Goal: Information Seeking & Learning: Learn about a topic

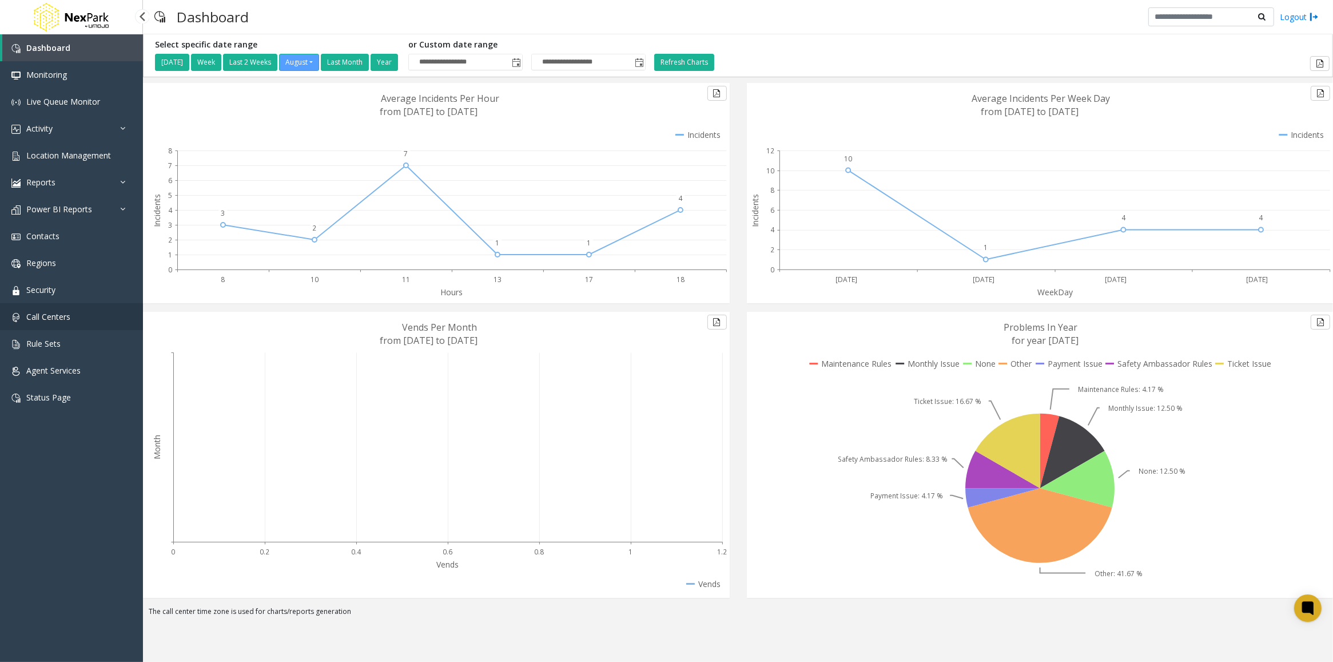
click at [43, 317] on span "Call Centers" at bounding box center [48, 316] width 44 height 11
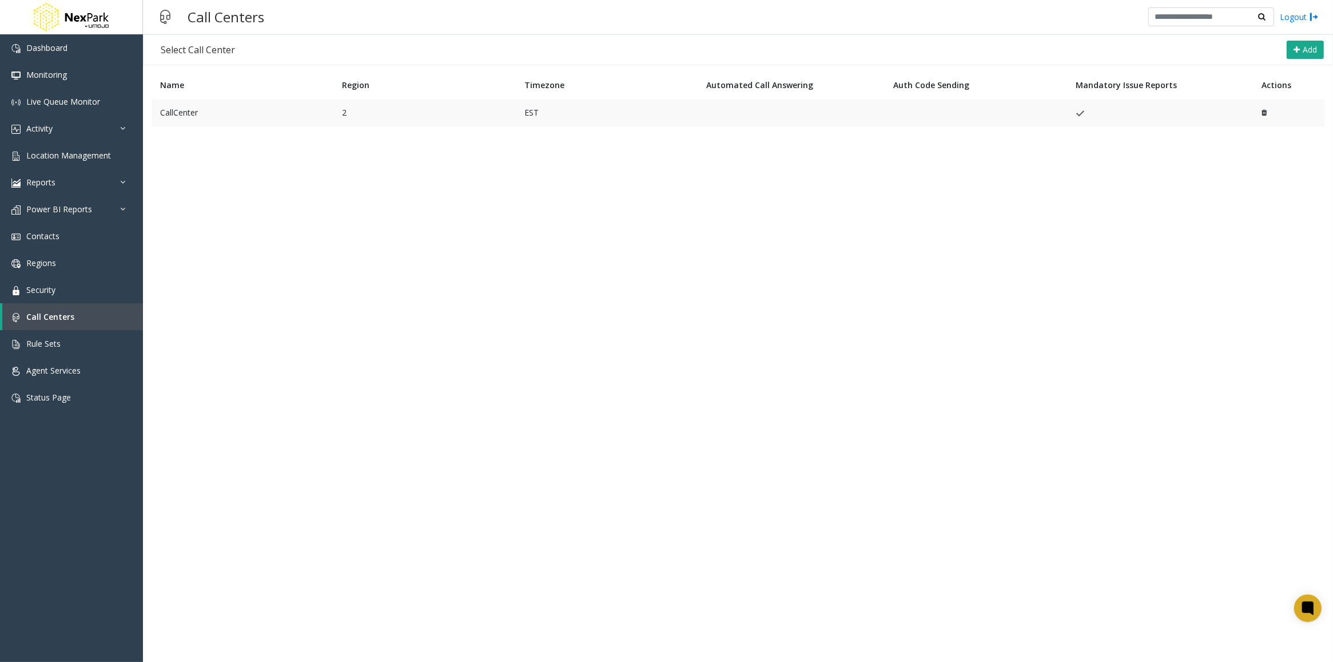
click at [216, 109] on td "CallCenter" at bounding box center [243, 112] width 182 height 27
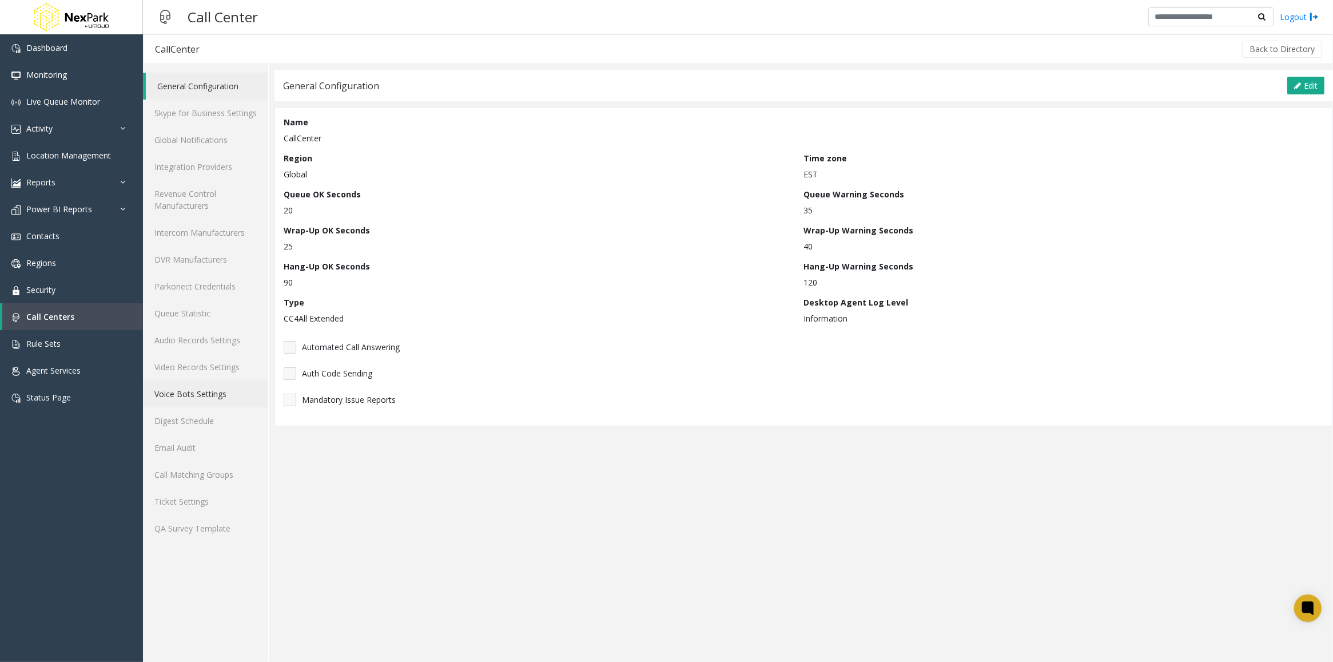
click at [204, 391] on link "Voice Bots Settings" at bounding box center [205, 393] width 125 height 27
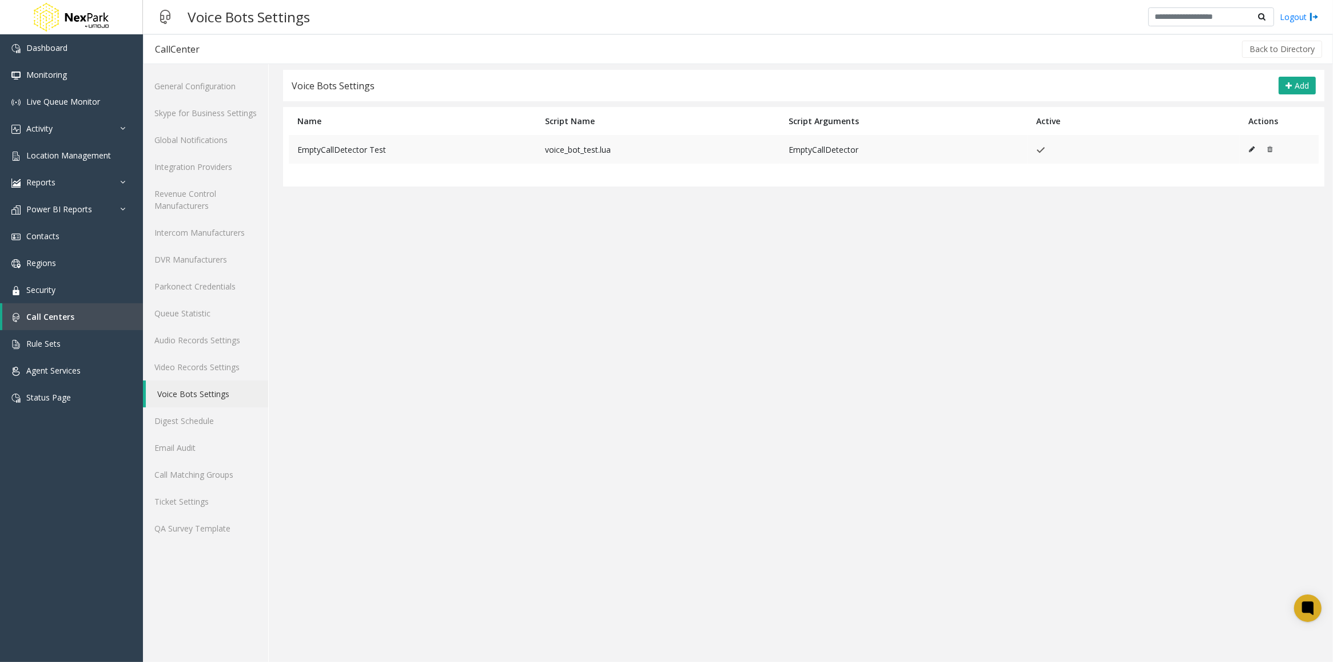
click at [1255, 152] on icon at bounding box center [1252, 149] width 6 height 7
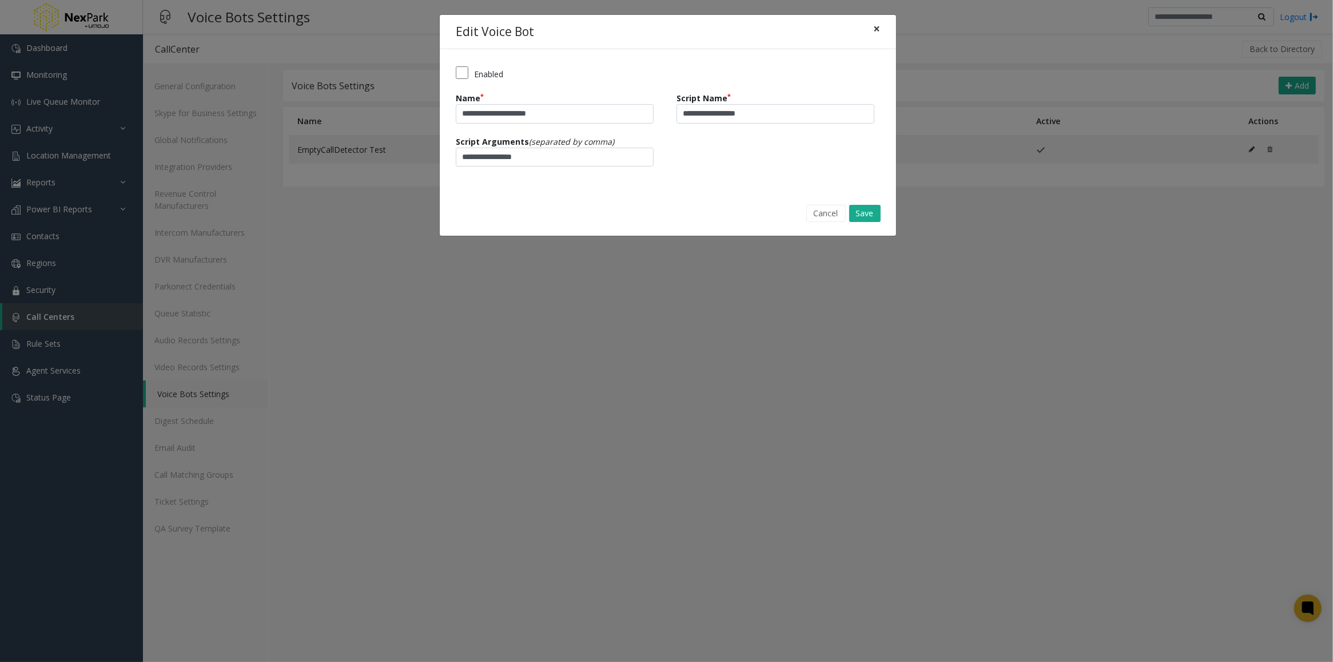
click at [875, 31] on span "×" at bounding box center [876, 29] width 7 height 16
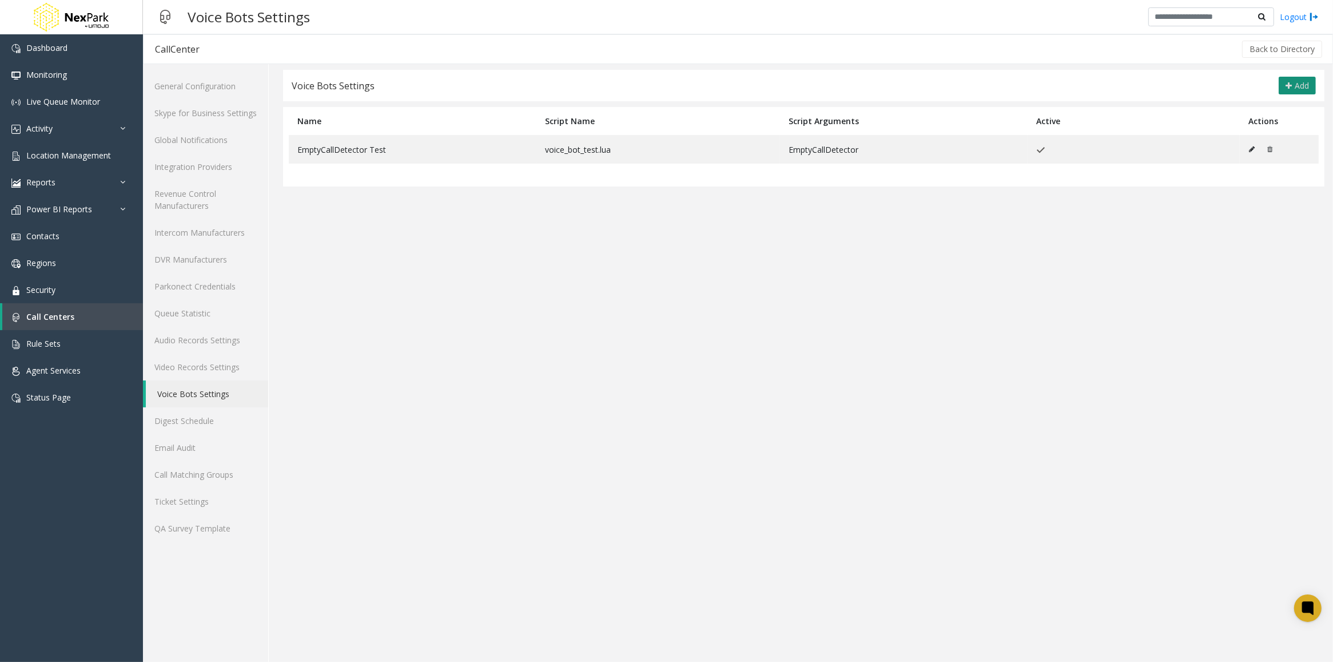
click at [1300, 84] on span "Add" at bounding box center [1302, 85] width 14 height 11
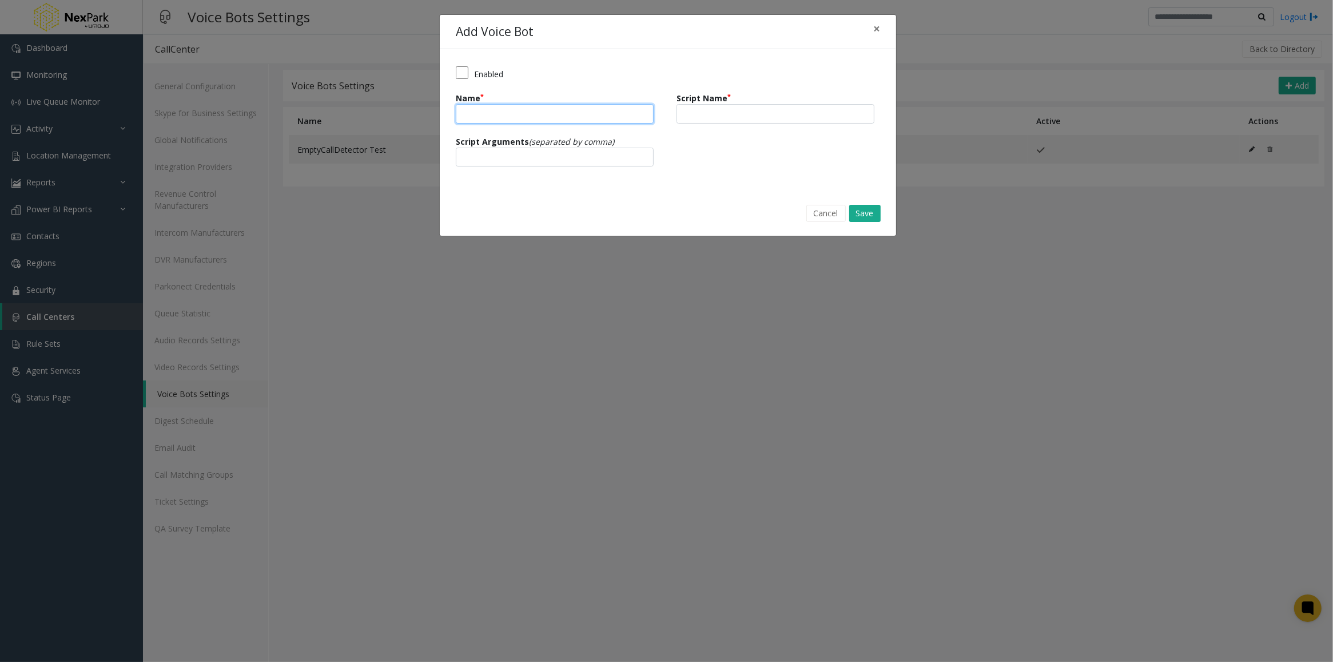
click at [582, 112] on input "Name" at bounding box center [555, 113] width 198 height 19
type input "**********"
click at [539, 110] on input "**********" at bounding box center [555, 113] width 198 height 19
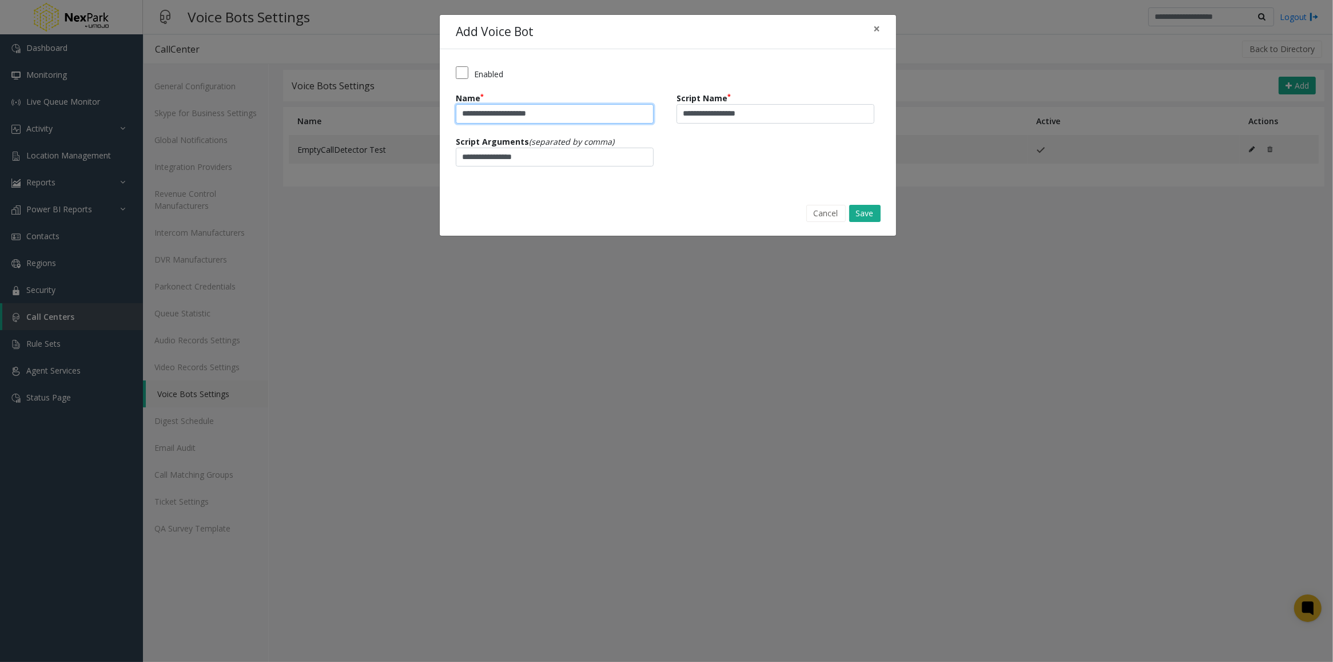
click at [539, 110] on input "**********" at bounding box center [555, 113] width 198 height 19
type input "**********"
click at [831, 217] on button "Cancel" at bounding box center [825, 213] width 39 height 17
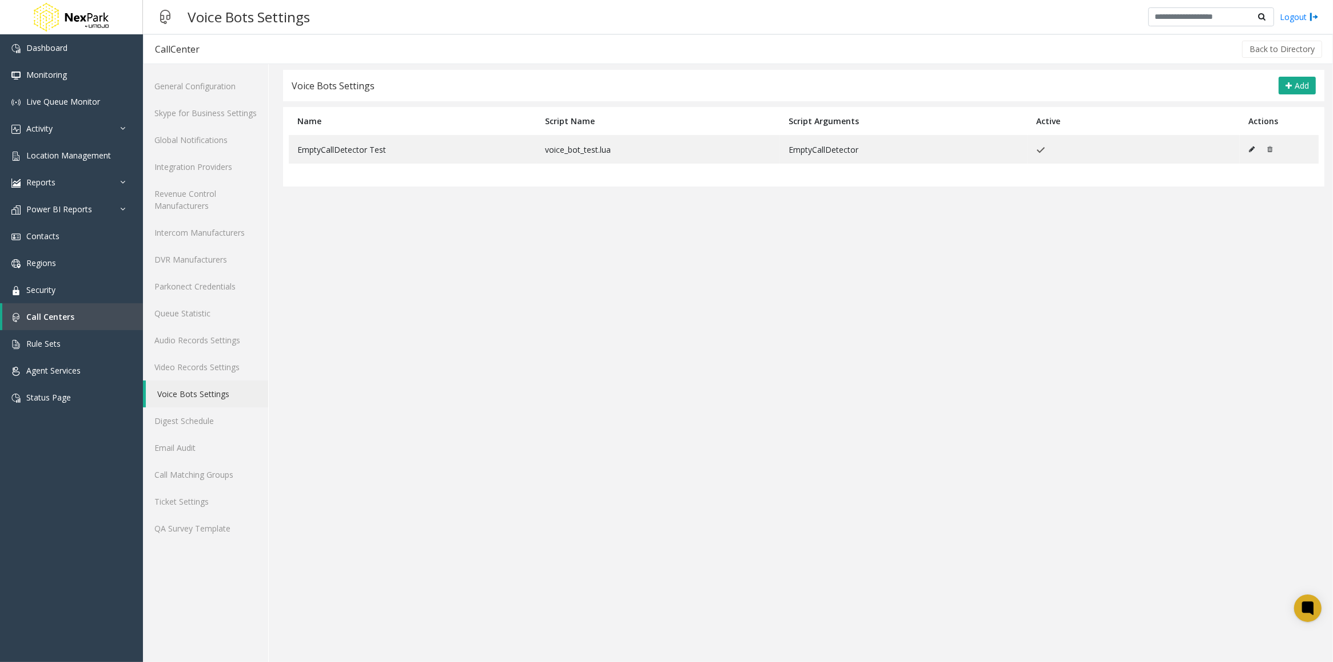
drag, startPoint x: 612, startPoint y: 315, endPoint x: 570, endPoint y: 320, distance: 42.6
click at [612, 315] on app-voicebots-settings "**********" at bounding box center [803, 366] width 1058 height 592
click at [41, 153] on span "Location Management" at bounding box center [68, 155] width 85 height 11
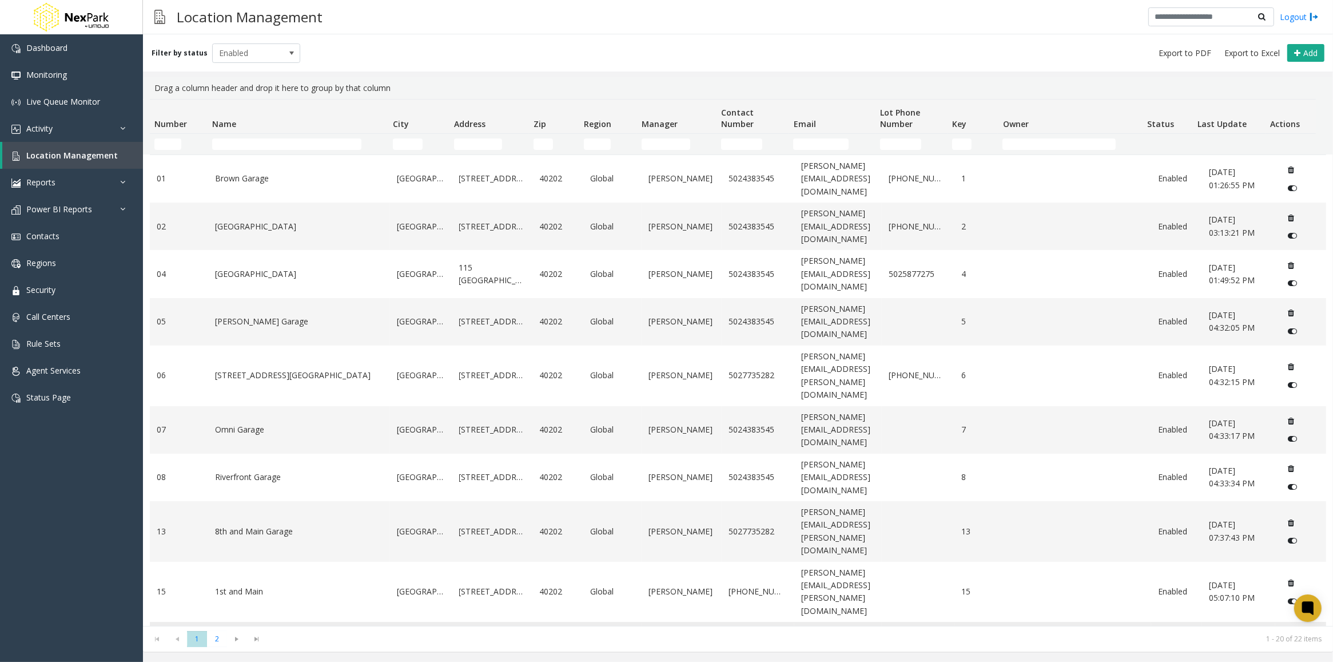
click at [259, 639] on link "[GEOGRAPHIC_DATA]" at bounding box center [299, 645] width 168 height 13
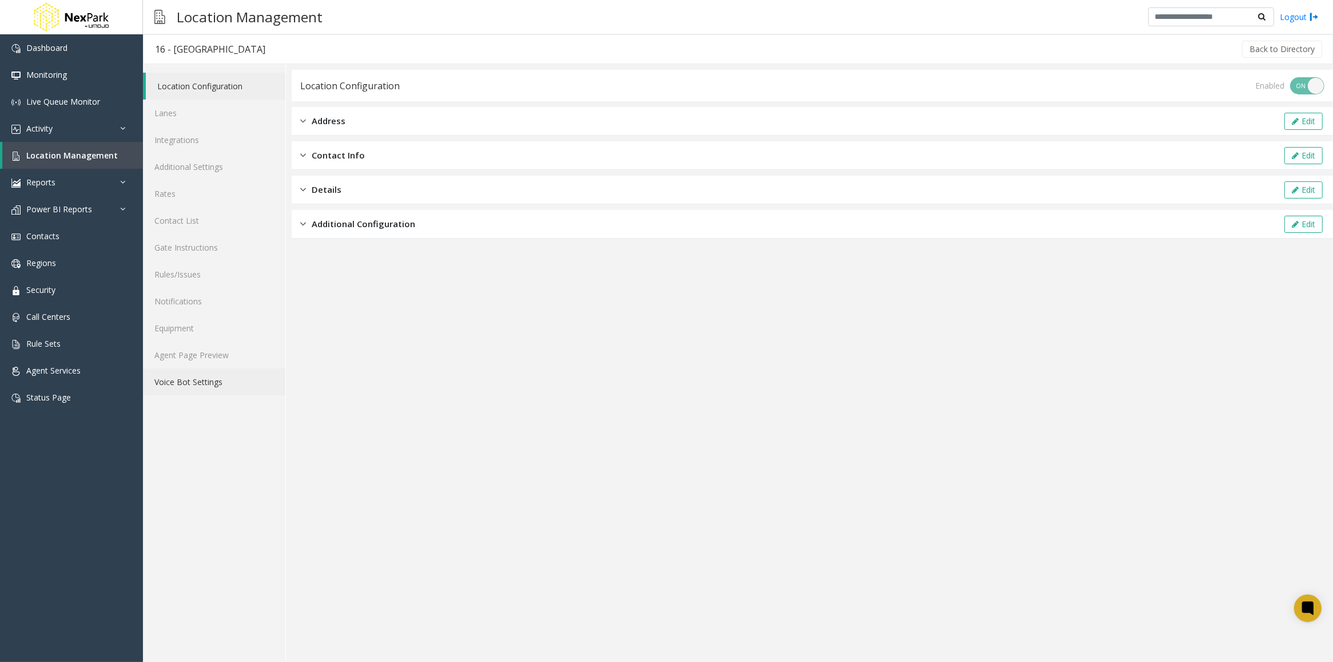
click at [187, 383] on link "Voice Bot Settings" at bounding box center [214, 381] width 142 height 27
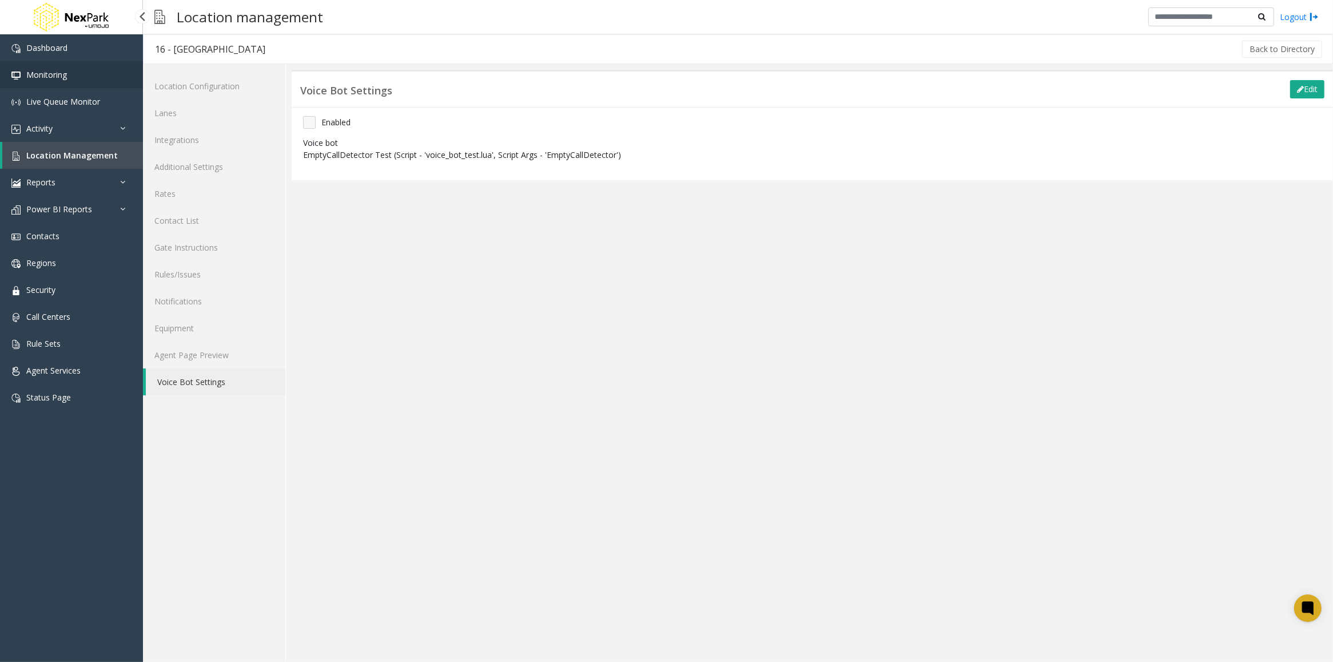
click at [39, 73] on span "Monitoring" at bounding box center [46, 74] width 41 height 11
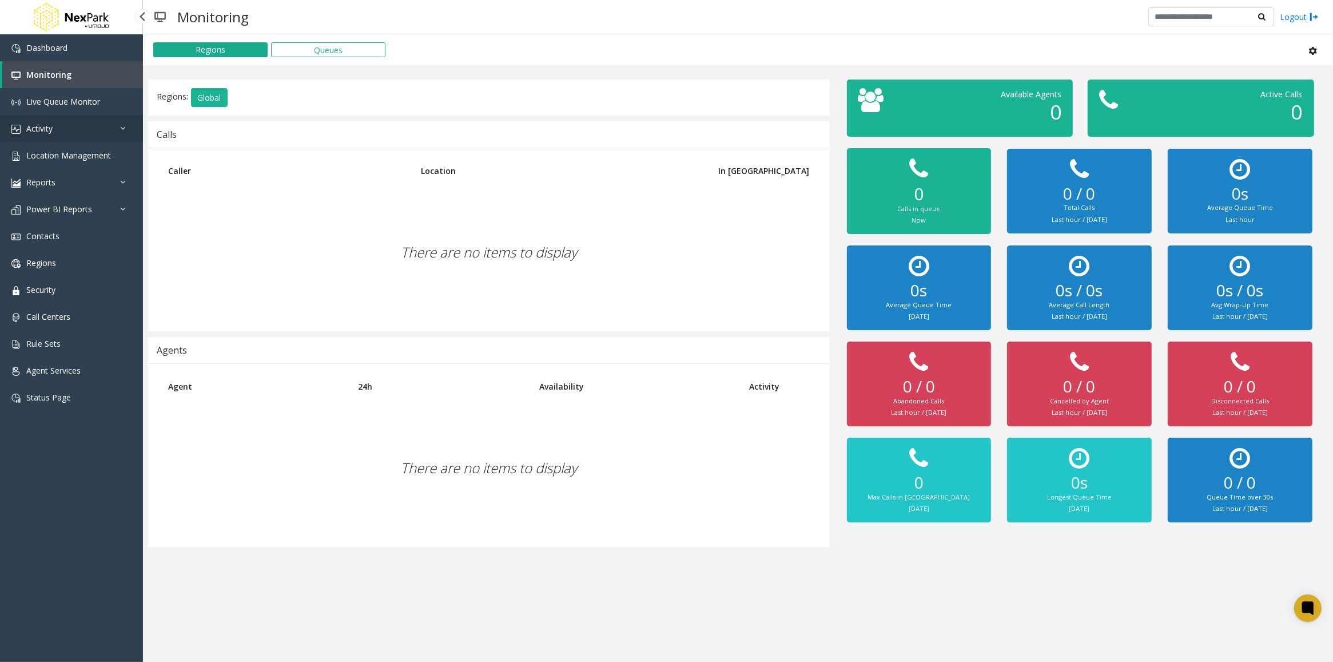
click at [46, 135] on link "Activity" at bounding box center [71, 128] width 143 height 27
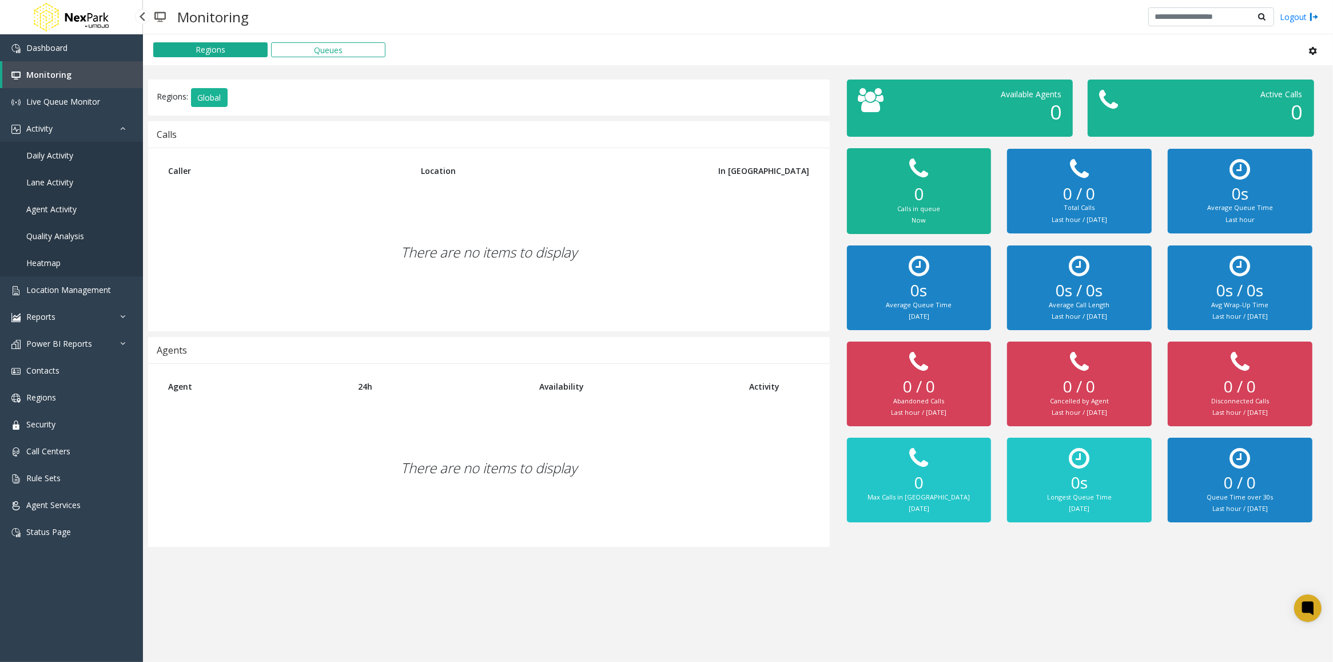
click at [55, 156] on span "Daily Activity" at bounding box center [49, 155] width 47 height 11
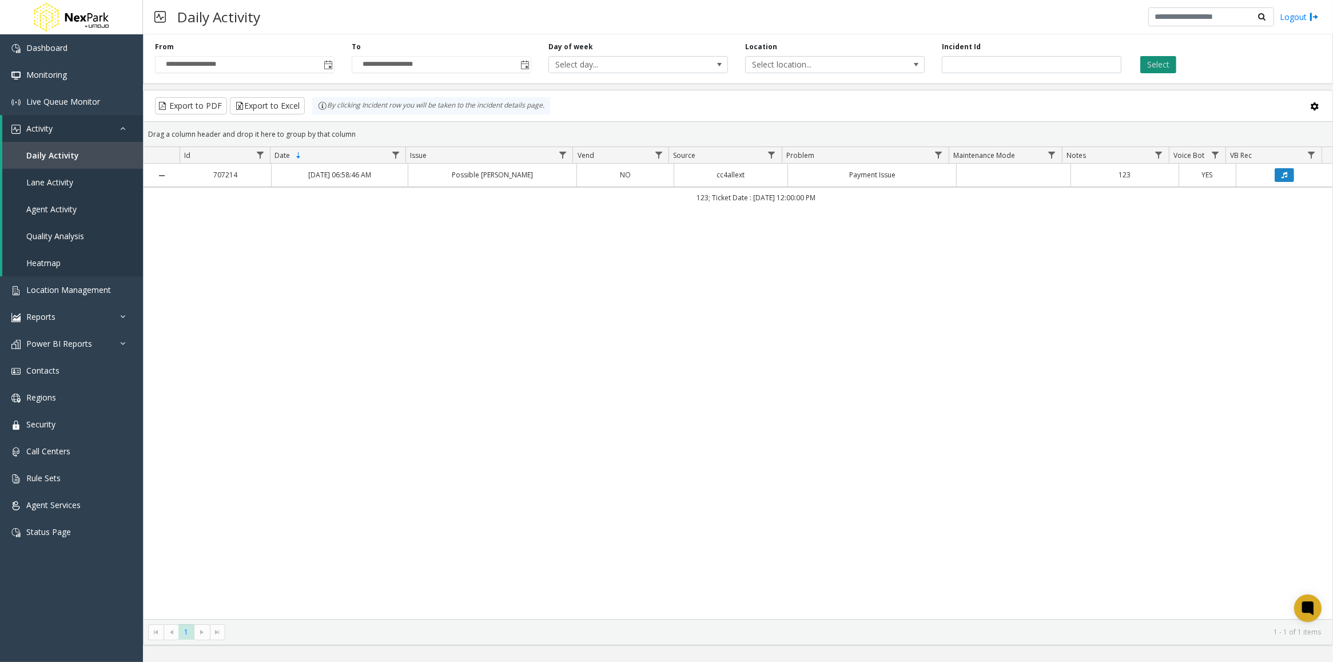
click at [1144, 66] on button "Select" at bounding box center [1158, 64] width 36 height 17
click at [1281, 176] on icon "Data table" at bounding box center [1284, 175] width 6 height 7
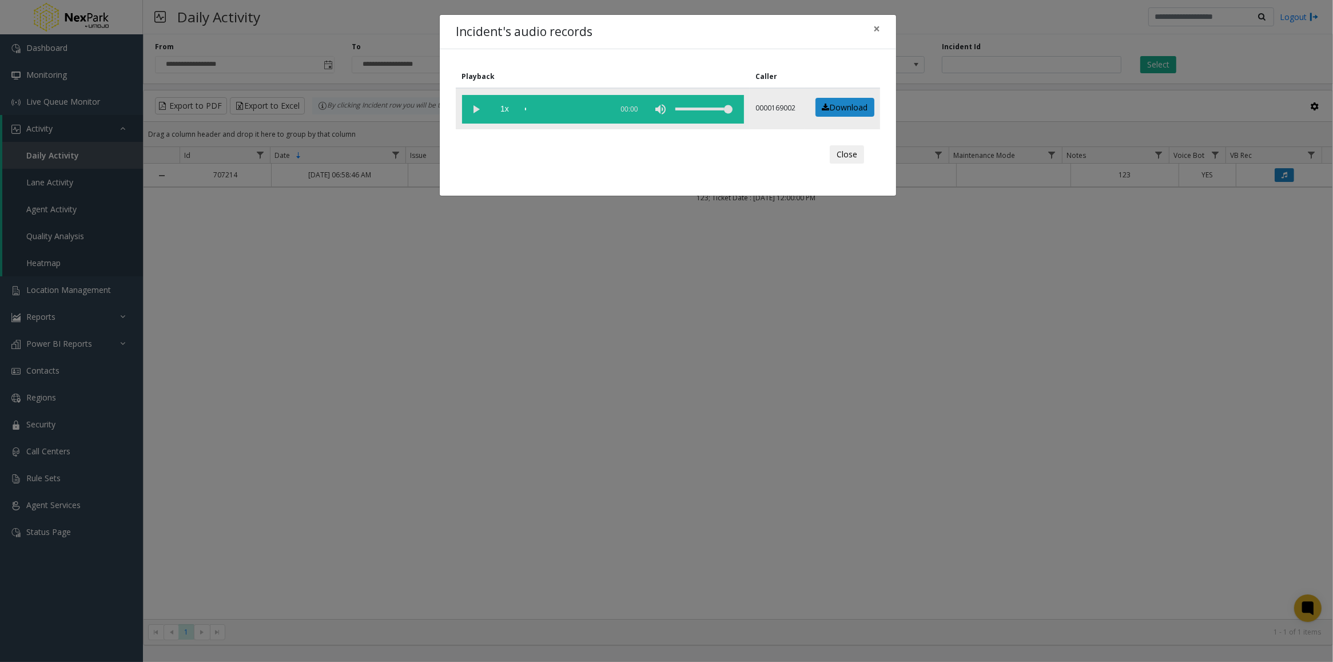
click at [477, 109] on vg-play-pause at bounding box center [476, 109] width 29 height 29
click at [847, 158] on button "Close" at bounding box center [847, 154] width 34 height 18
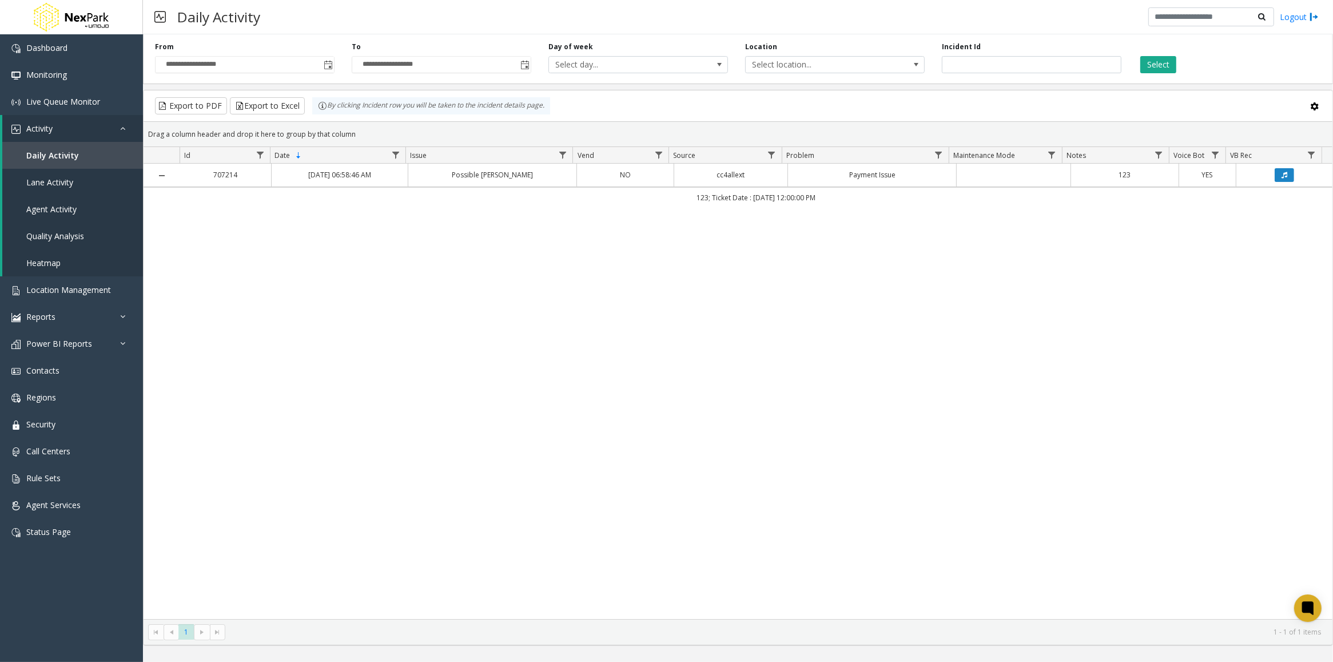
click at [1186, 178] on link "YES" at bounding box center [1207, 174] width 43 height 11
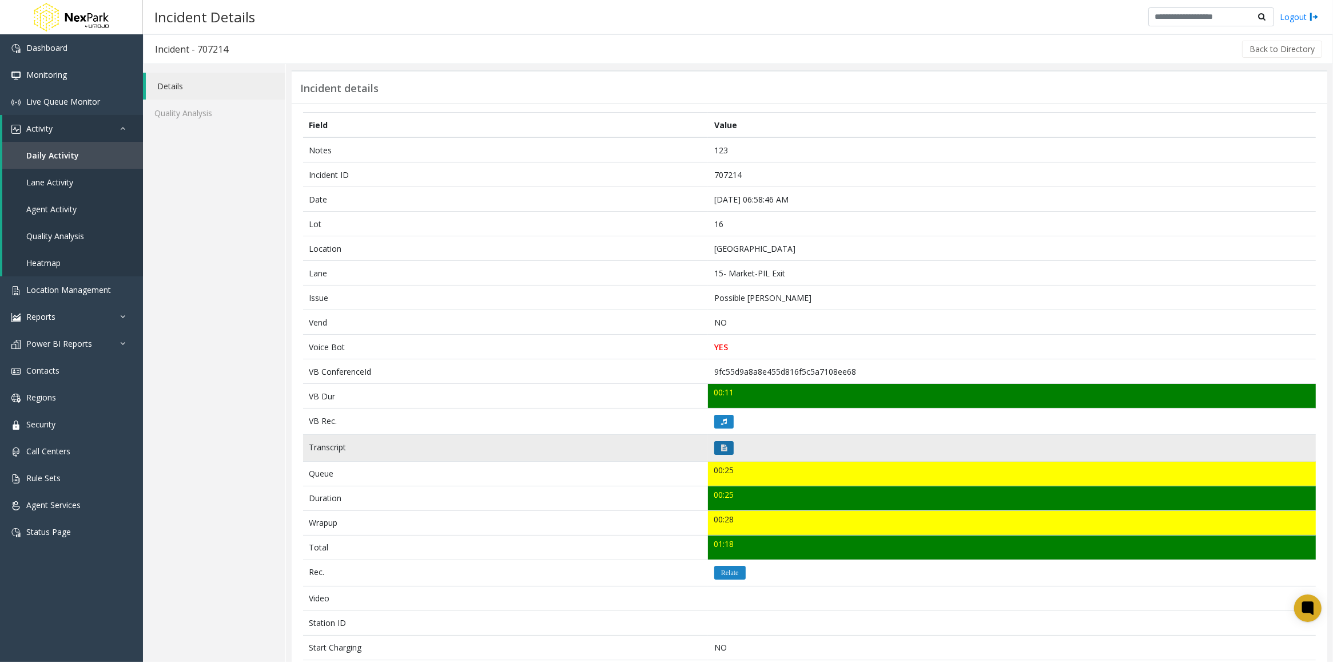
click at [716, 448] on button at bounding box center [723, 448] width 19 height 14
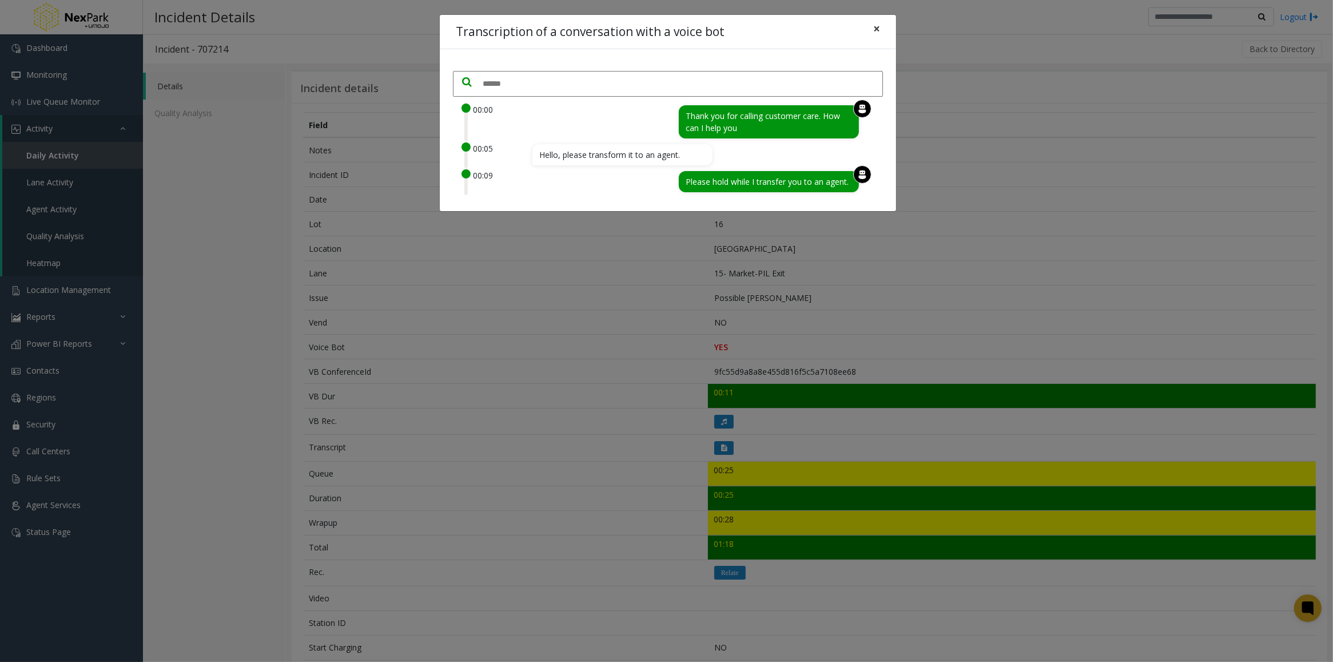
click at [878, 31] on span "×" at bounding box center [876, 29] width 7 height 16
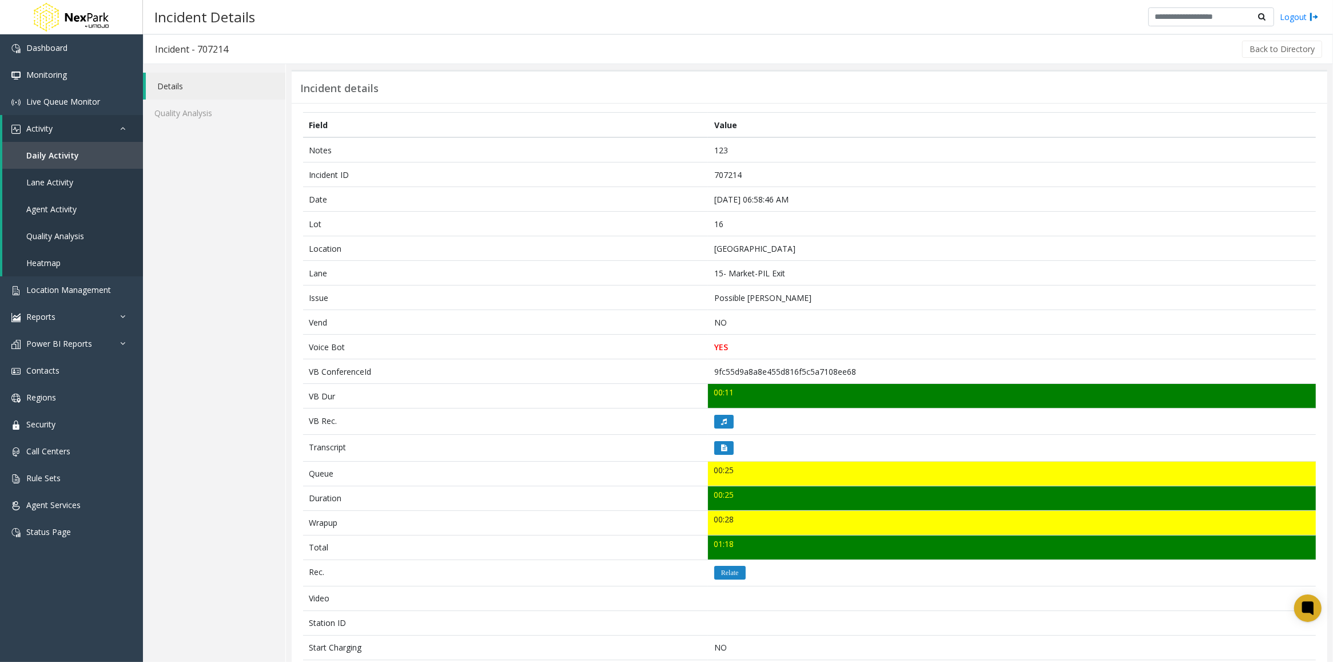
click at [287, 124] on div "Incident details Field Value Notes 123 Incident ID 707214 Date [DATE] 06:58:46 …" at bounding box center [809, 460] width 1047 height 793
